Goal: Task Accomplishment & Management: Complete application form

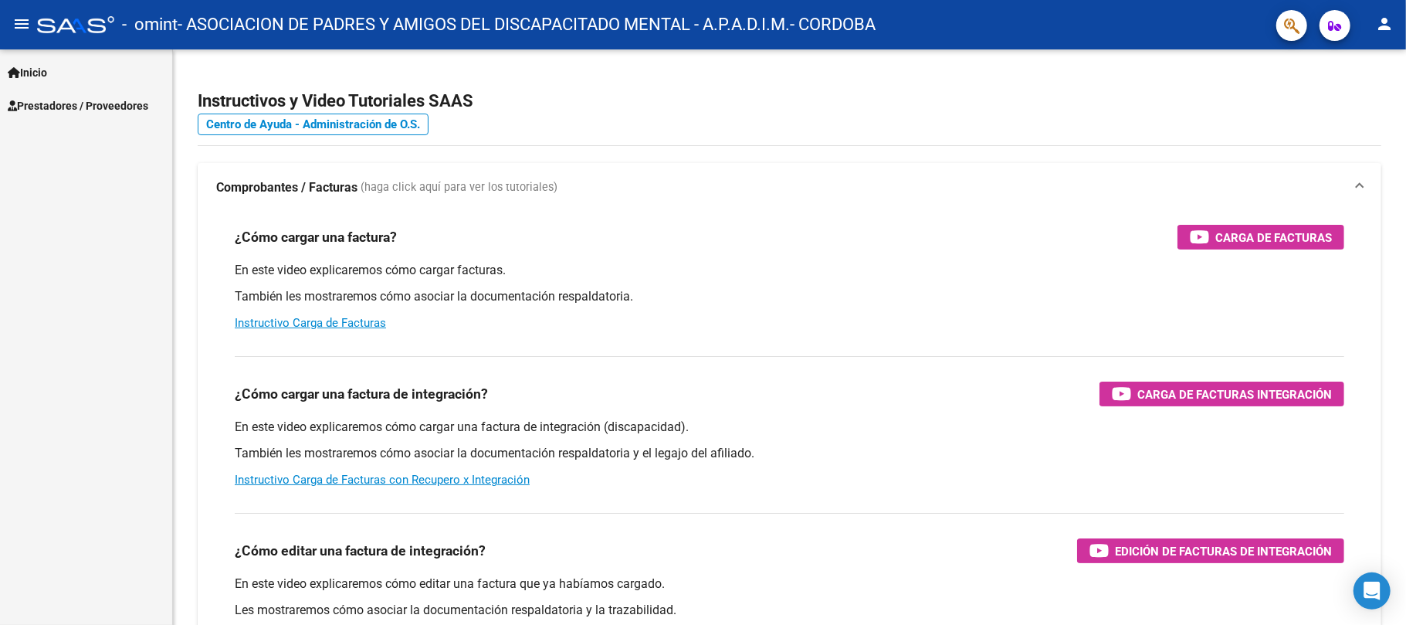
click at [56, 103] on span "Prestadores / Proveedores" at bounding box center [78, 105] width 141 height 17
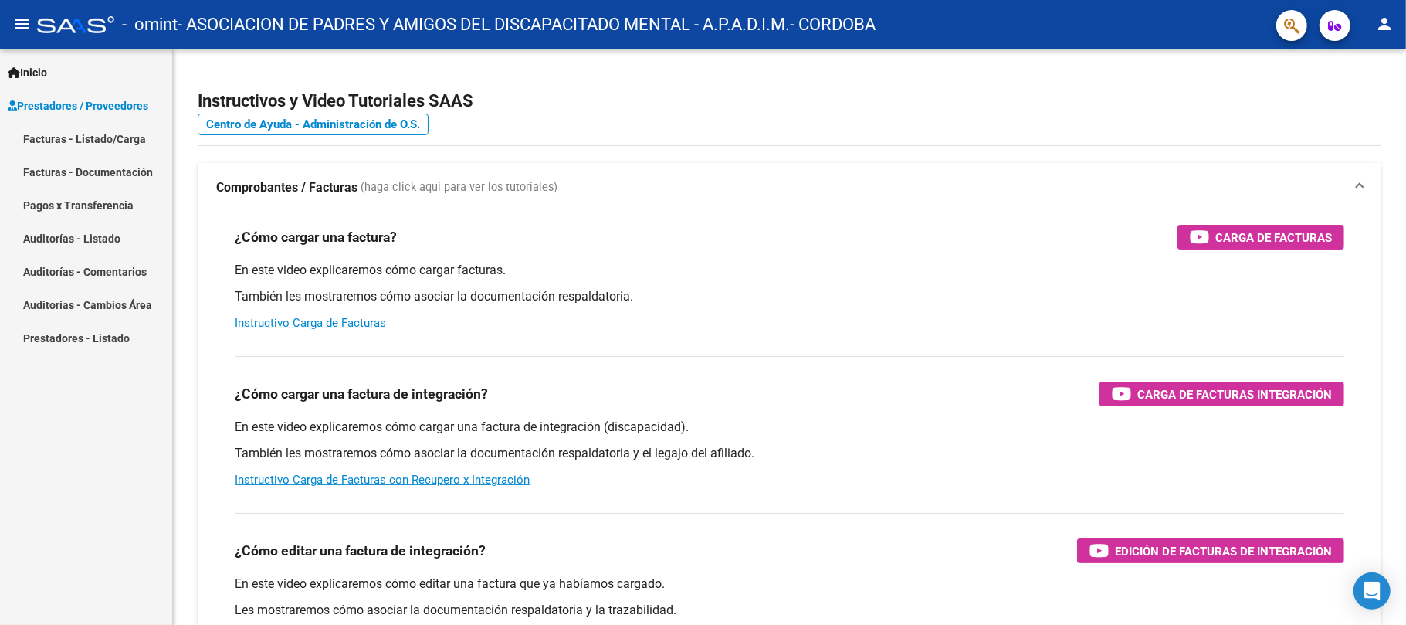
click at [63, 133] on link "Facturas - Listado/Carga" at bounding box center [86, 138] width 172 height 33
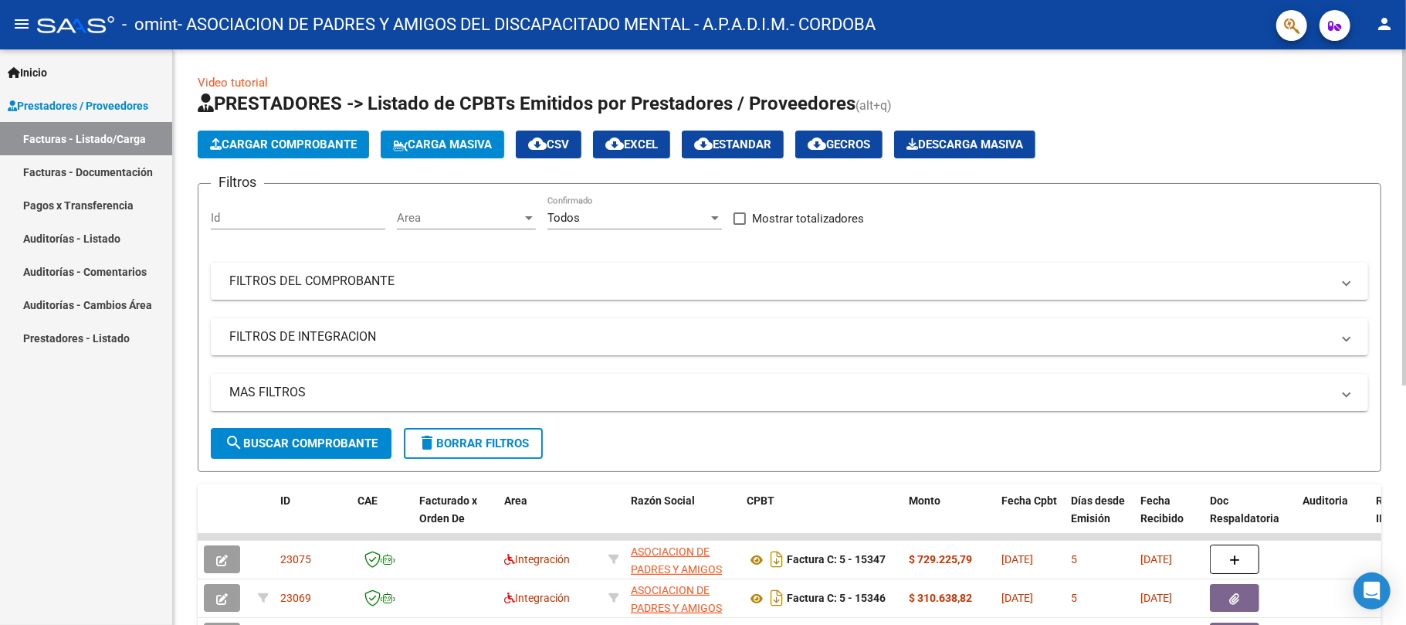
click at [276, 145] on span "Cargar Comprobante" at bounding box center [283, 144] width 147 height 14
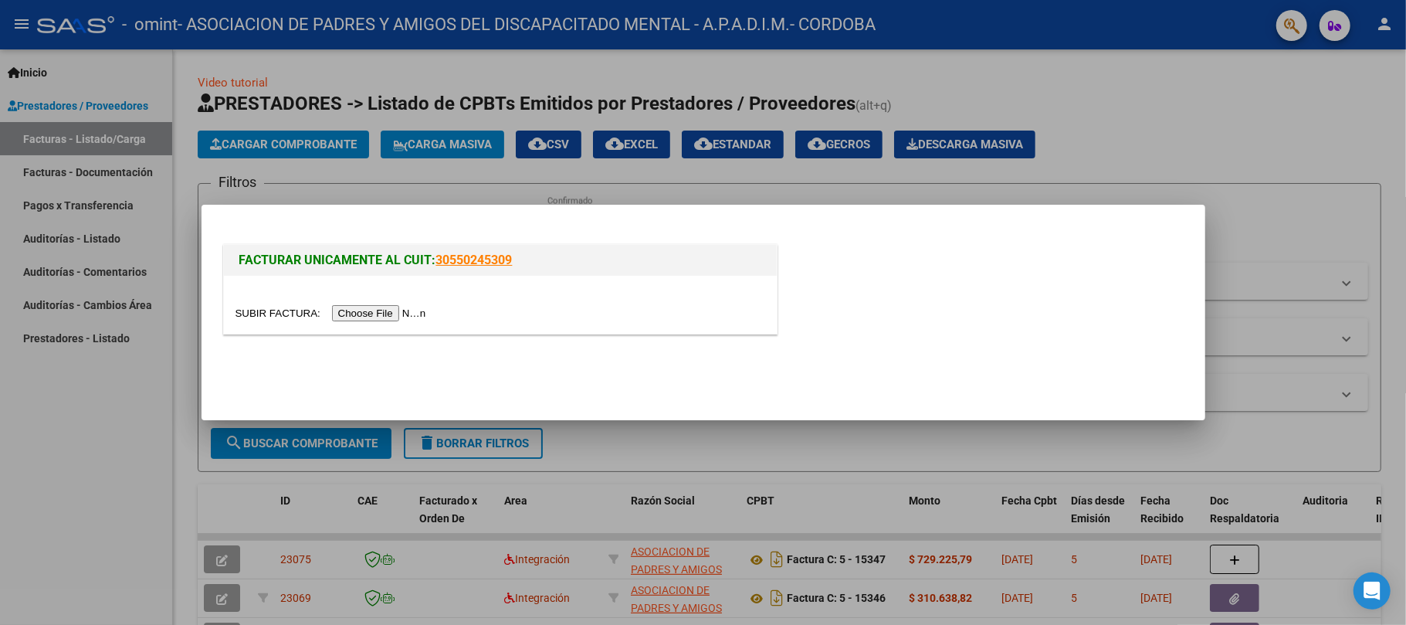
click at [396, 309] on input "file" at bounding box center [333, 313] width 195 height 16
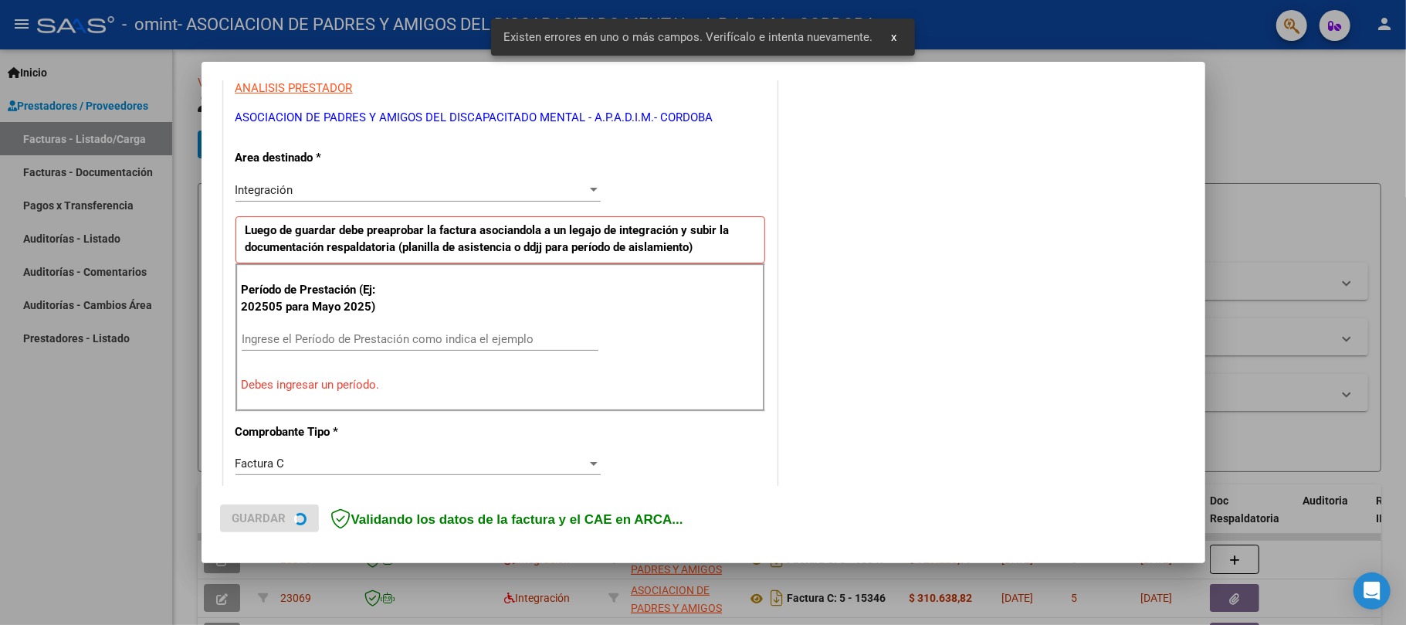
scroll to position [307, 0]
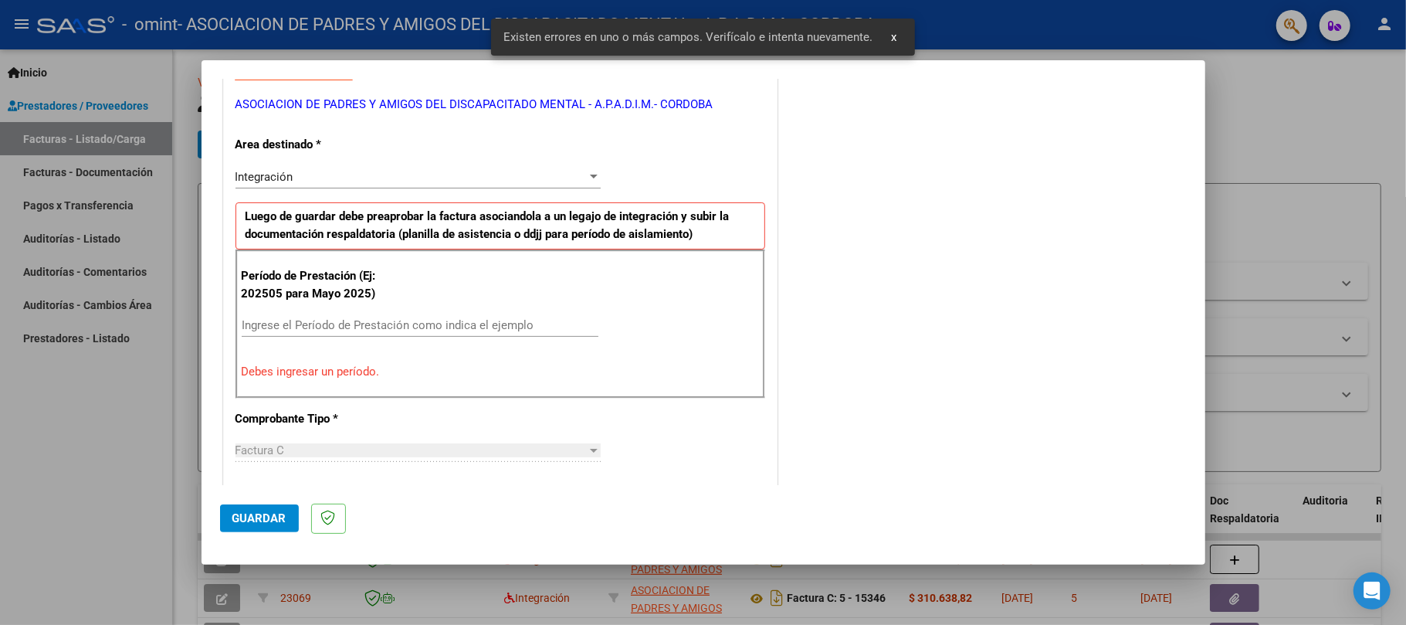
click at [334, 332] on input "Ingrese el Período de Prestación como indica el ejemplo" at bounding box center [420, 325] width 357 height 14
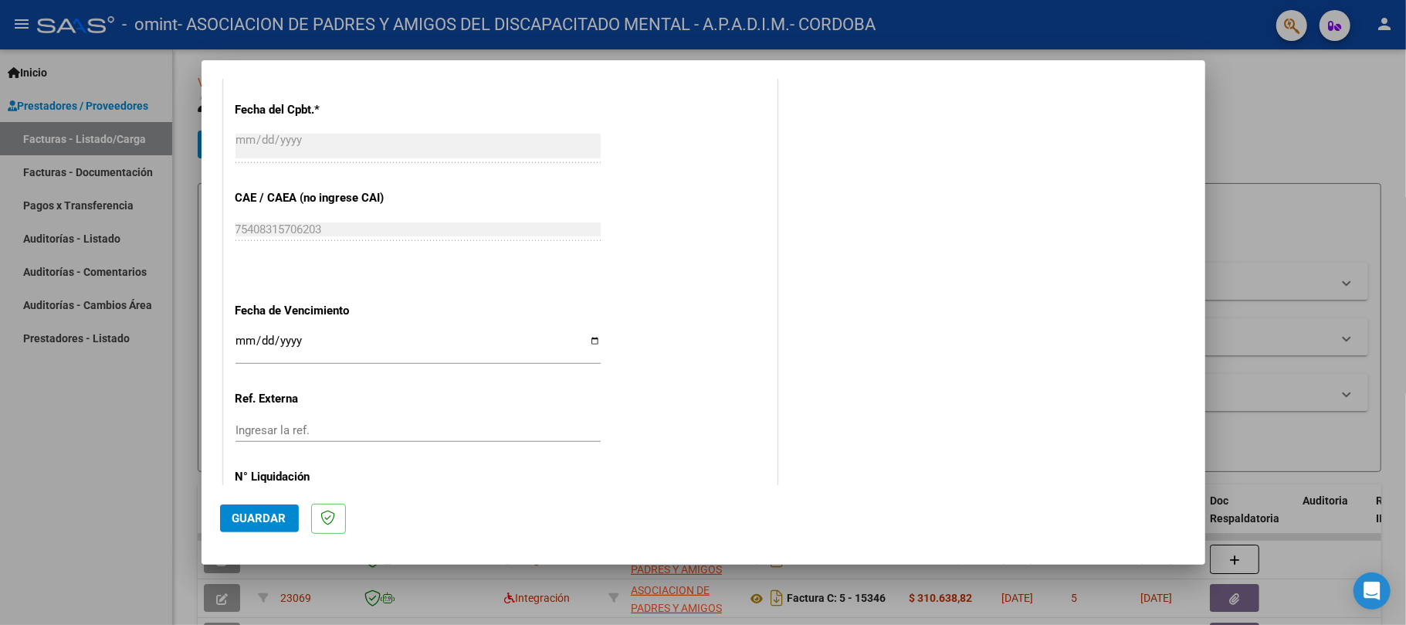
scroll to position [955, 0]
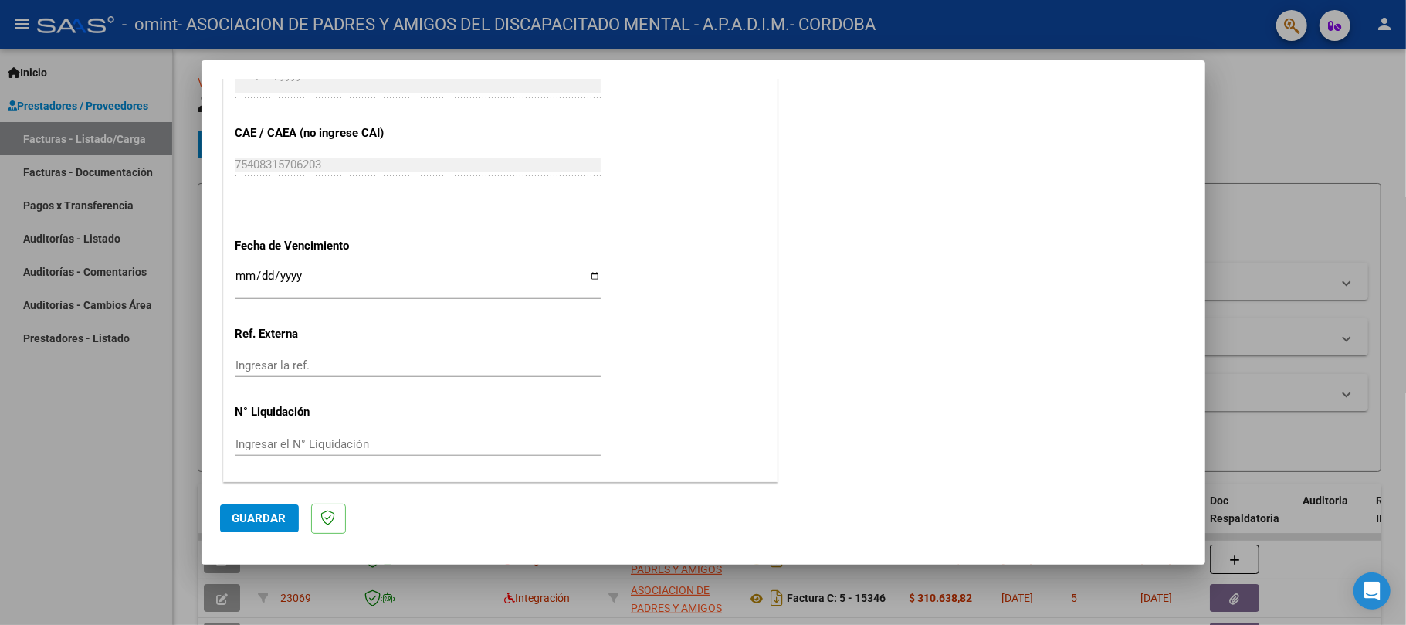
type input "202509"
click at [590, 276] on input "Ingresar la fecha" at bounding box center [418, 282] width 365 height 25
type input "[DATE]"
click at [263, 510] on button "Guardar" at bounding box center [259, 518] width 79 height 28
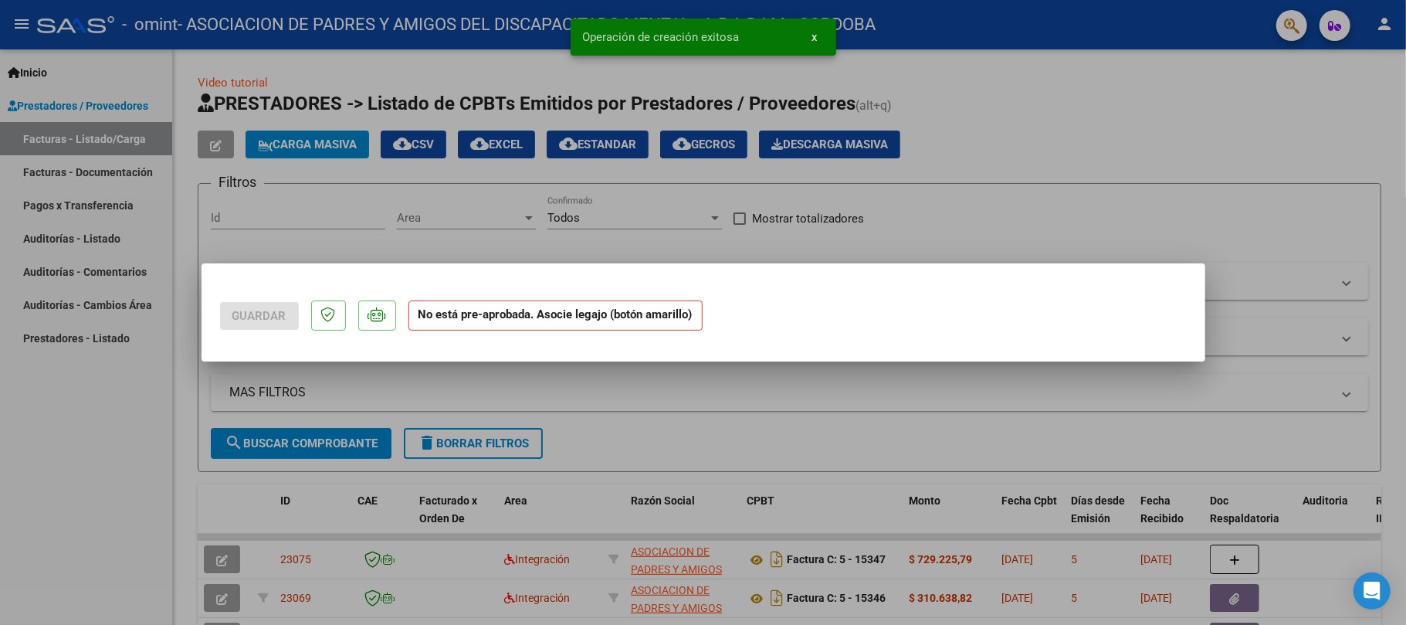
scroll to position [0, 0]
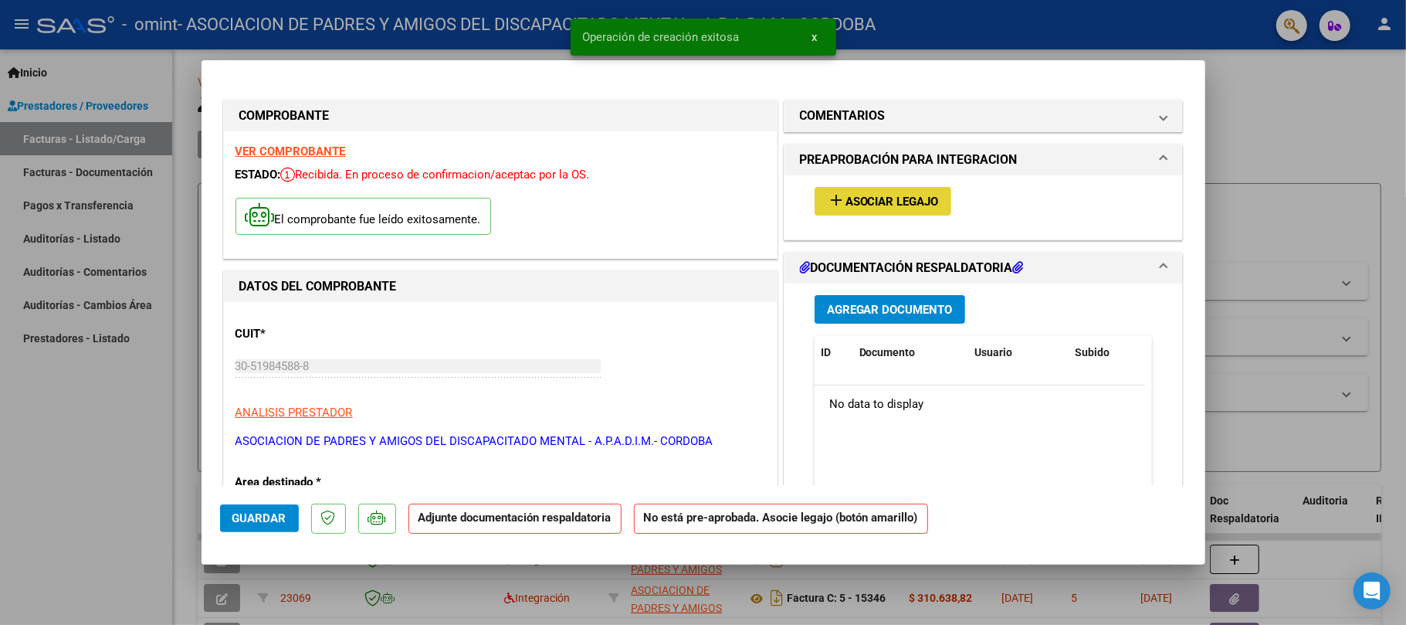
click at [866, 189] on button "add Asociar Legajo" at bounding box center [883, 201] width 137 height 29
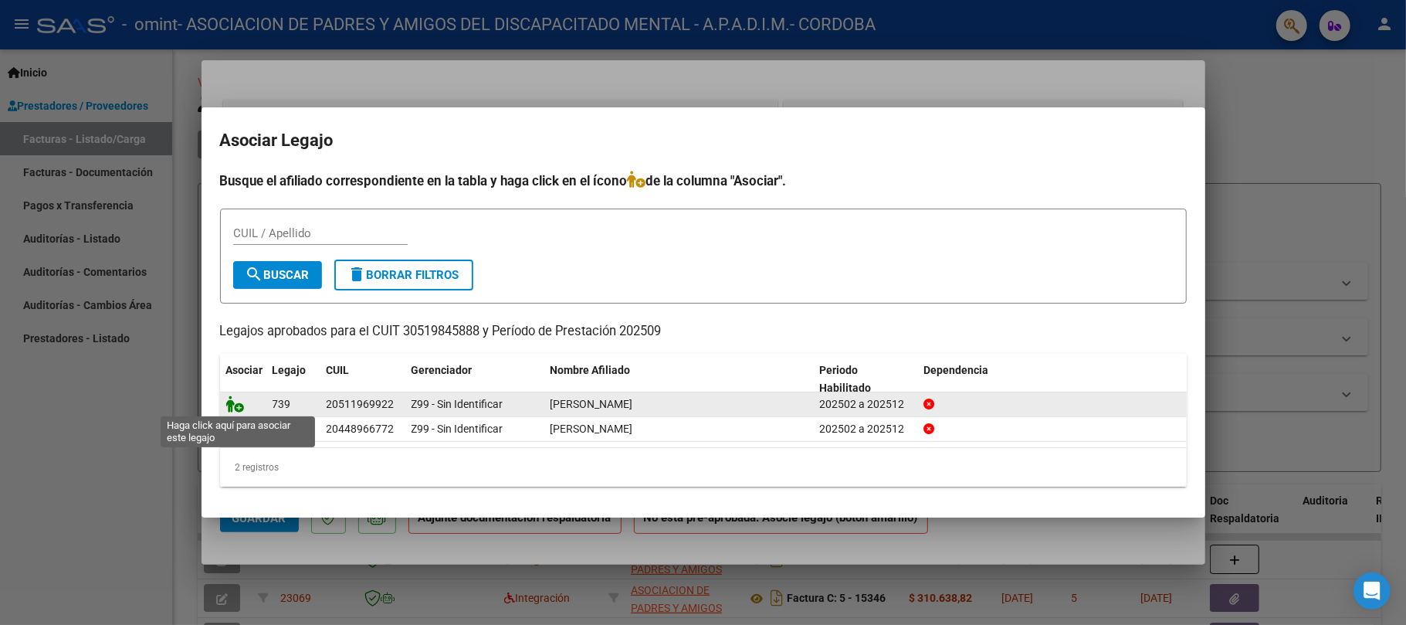
click at [241, 402] on icon at bounding box center [235, 403] width 19 height 17
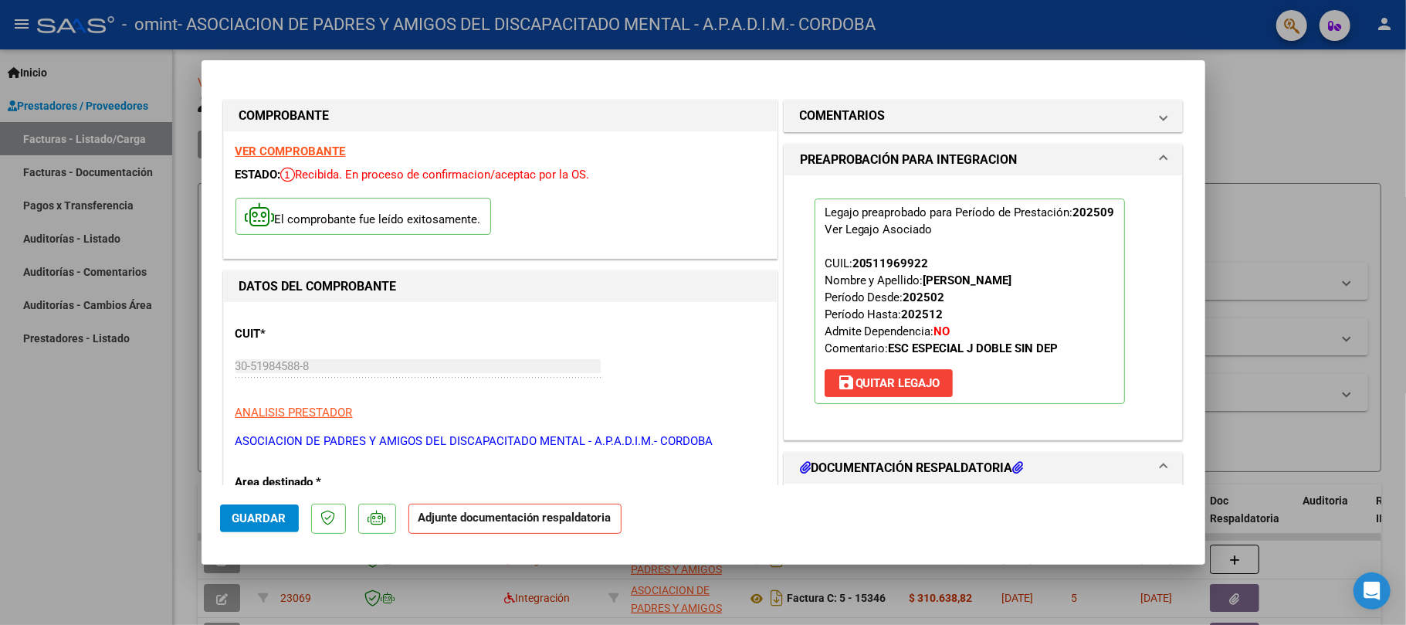
scroll to position [275, 0]
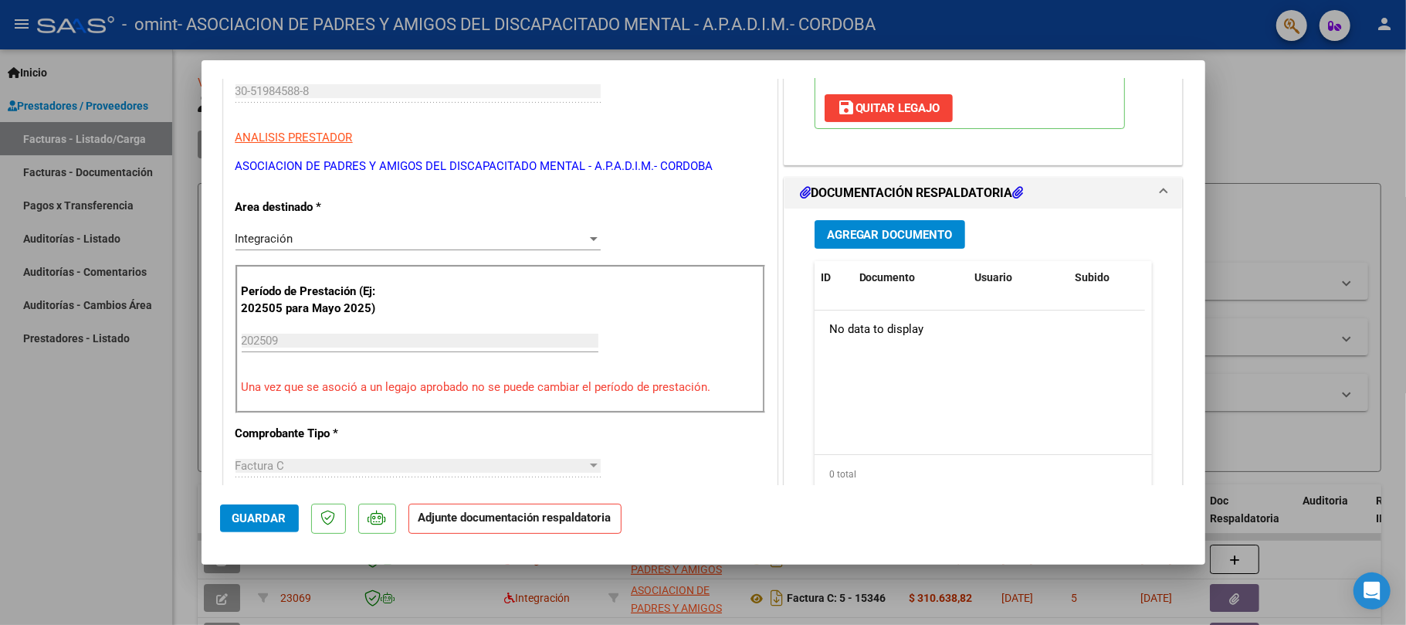
click at [1013, 198] on icon at bounding box center [1018, 192] width 11 height 12
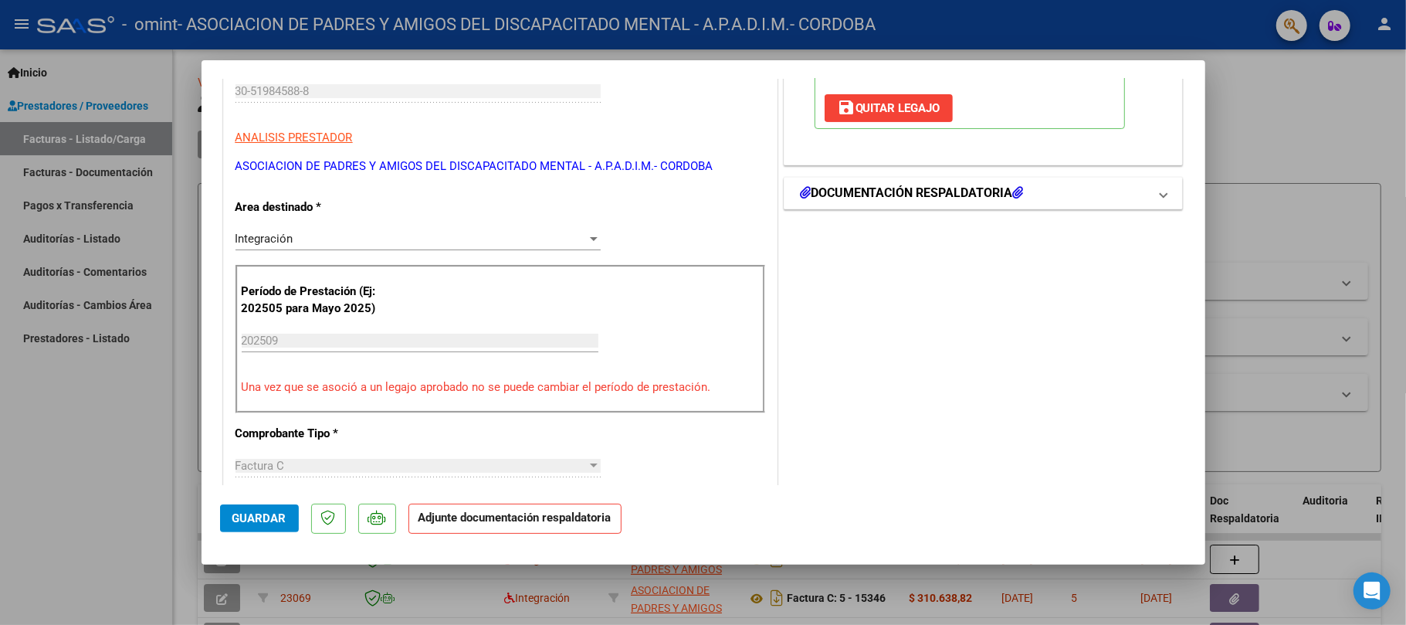
click at [867, 182] on mat-expansion-panel-header "DOCUMENTACIÓN RESPALDATORIA" at bounding box center [984, 193] width 398 height 31
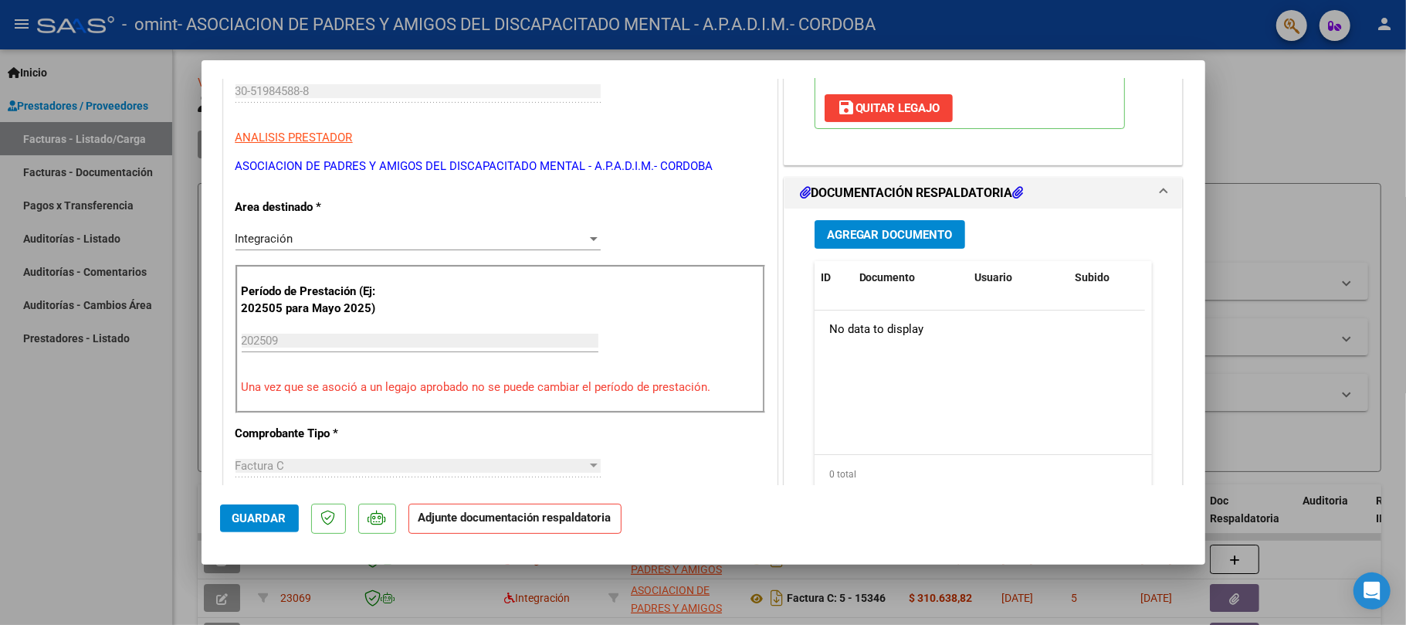
click at [865, 224] on button "Agregar Documento" at bounding box center [890, 234] width 151 height 29
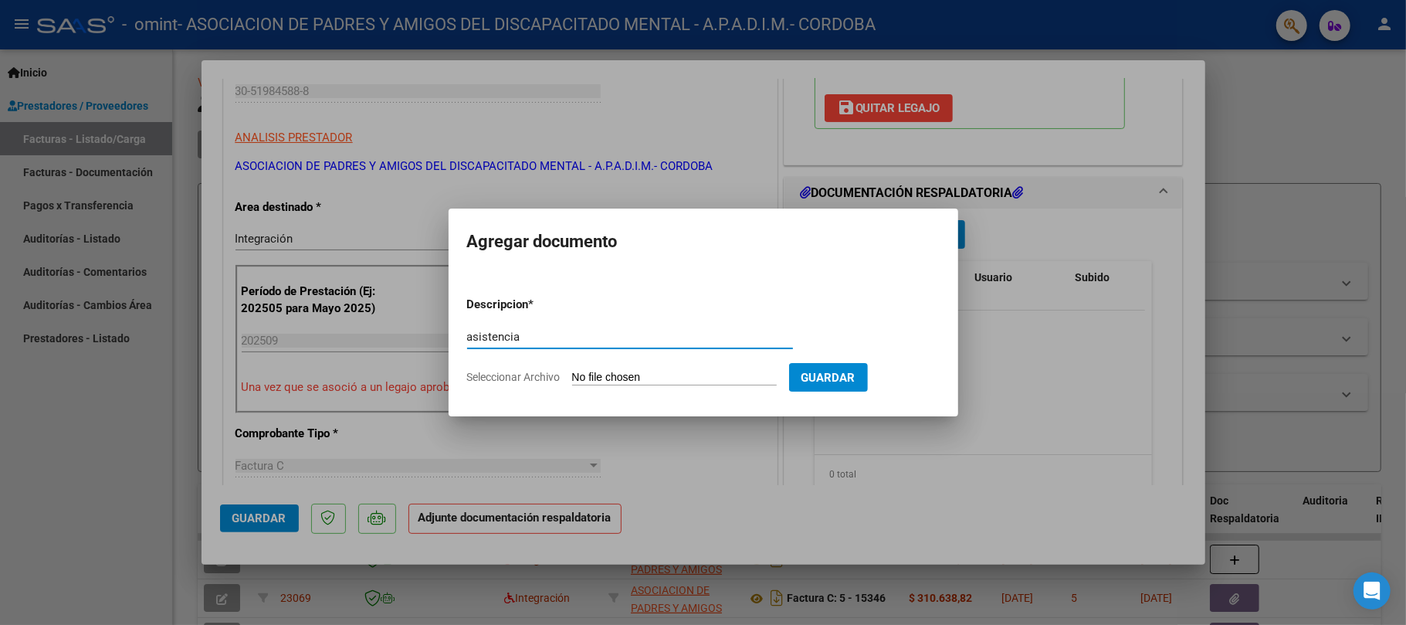
type input "asistencia"
click at [609, 377] on input "Seleccionar Archivo" at bounding box center [674, 378] width 205 height 15
type input "C:\fakepath\ASIST.pdf"
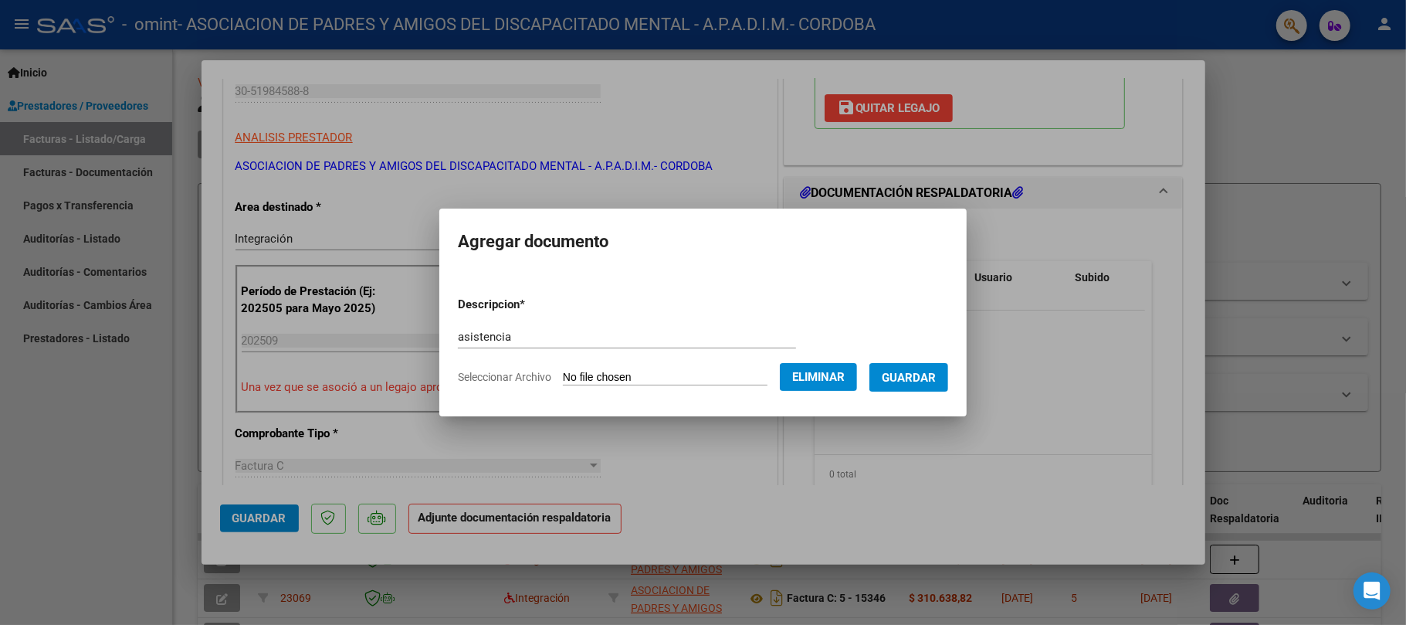
click at [924, 375] on span "Guardar" at bounding box center [909, 378] width 54 height 14
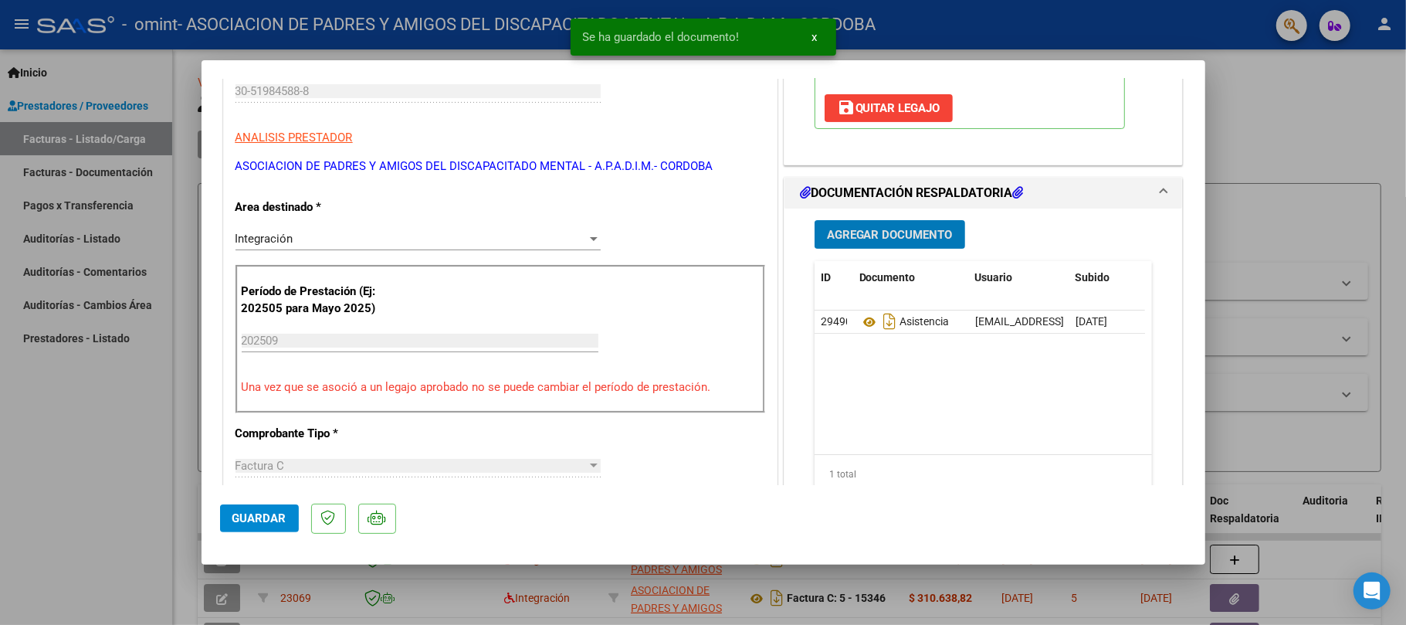
click at [266, 520] on span "Guardar" at bounding box center [259, 518] width 54 height 14
click at [1291, 283] on div at bounding box center [703, 312] width 1406 height 625
